Goal: Transaction & Acquisition: Purchase product/service

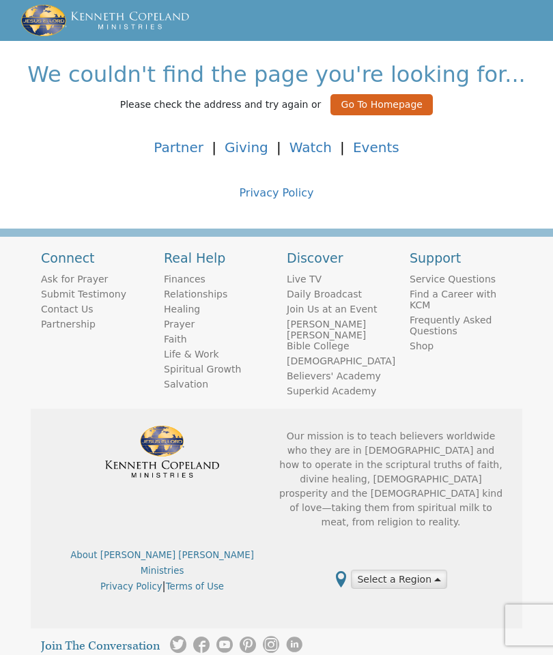
click at [252, 154] on link "Giving" at bounding box center [247, 147] width 44 height 16
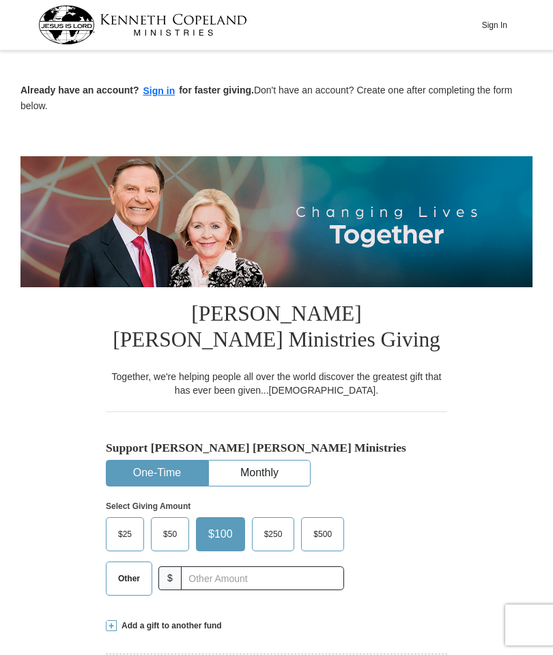
click at [160, 93] on button "Sign in" at bounding box center [159, 91] width 40 height 16
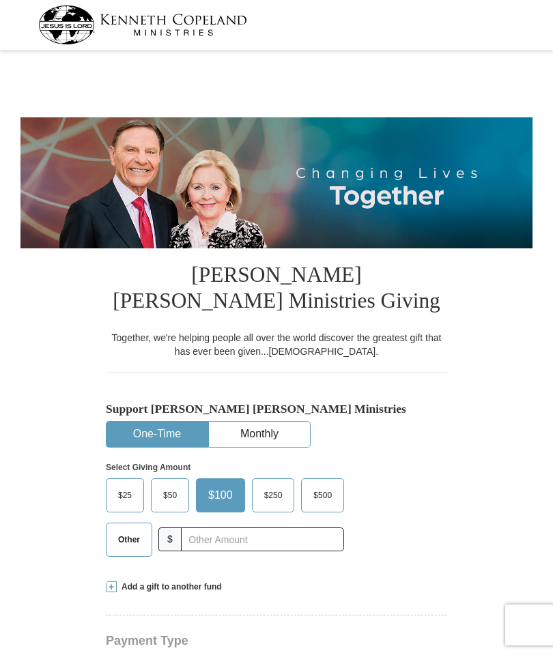
select select "SC"
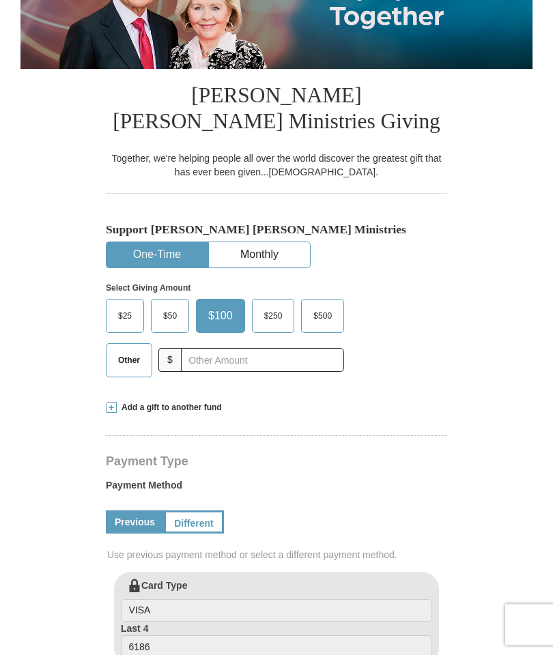
scroll to position [176, 0]
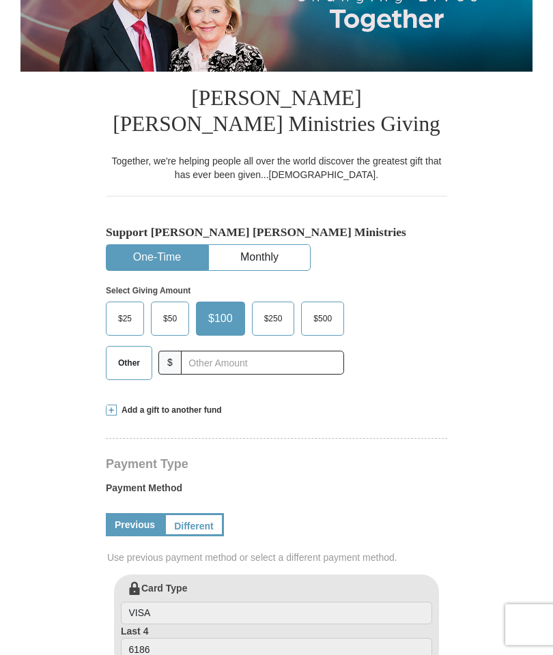
click at [174, 311] on span "$50" at bounding box center [169, 319] width 27 height 20
click at [0, 0] on input "$50" at bounding box center [0, 0] width 0 height 0
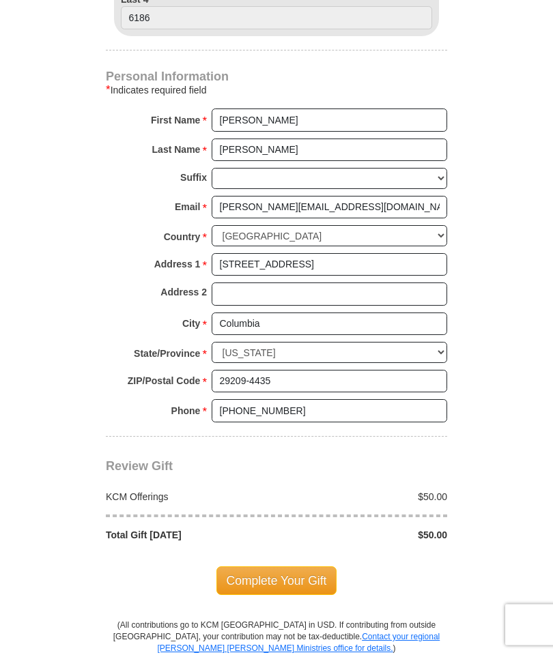
scroll to position [810, 0]
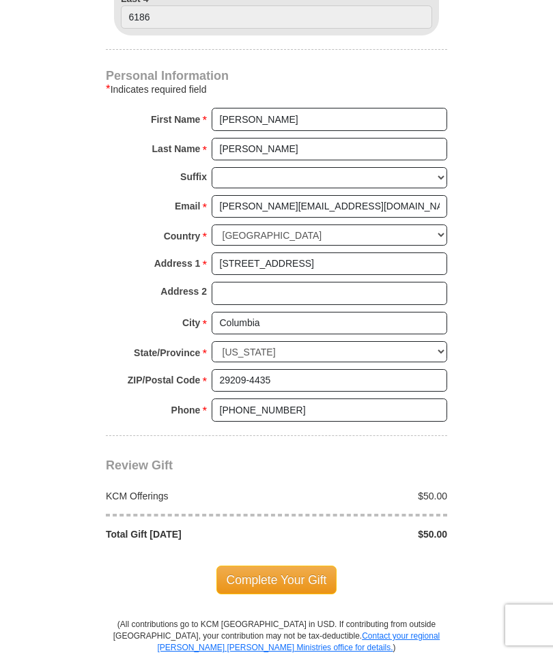
click at [280, 569] on span "Complete Your Gift" at bounding box center [276, 580] width 121 height 29
